Goal: Navigation & Orientation: Find specific page/section

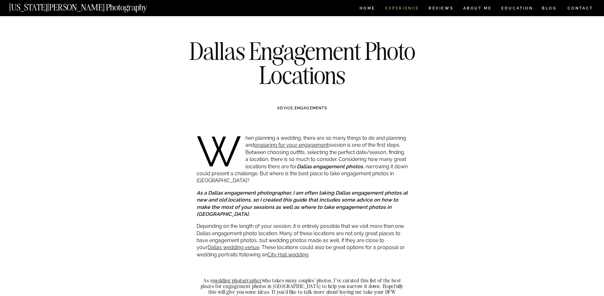
click at [417, 11] on nav "Experience" at bounding box center [401, 8] width 33 height 5
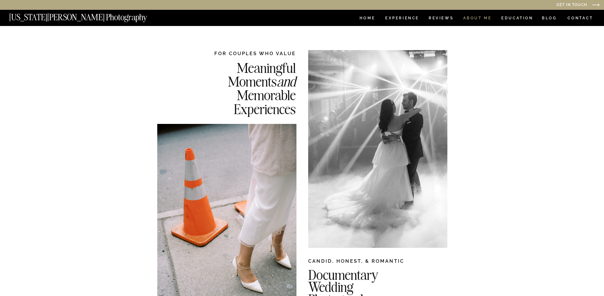
click at [476, 18] on nav "ABOUT ME" at bounding box center [477, 18] width 29 height 5
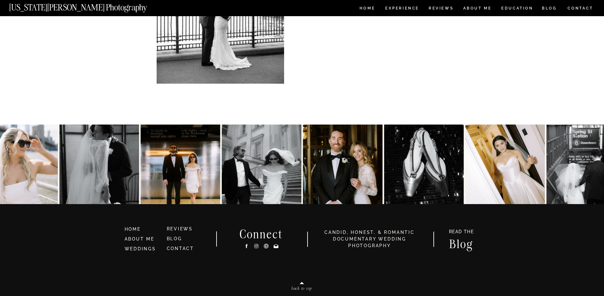
scroll to position [1341, 0]
